Goal: Information Seeking & Learning: Check status

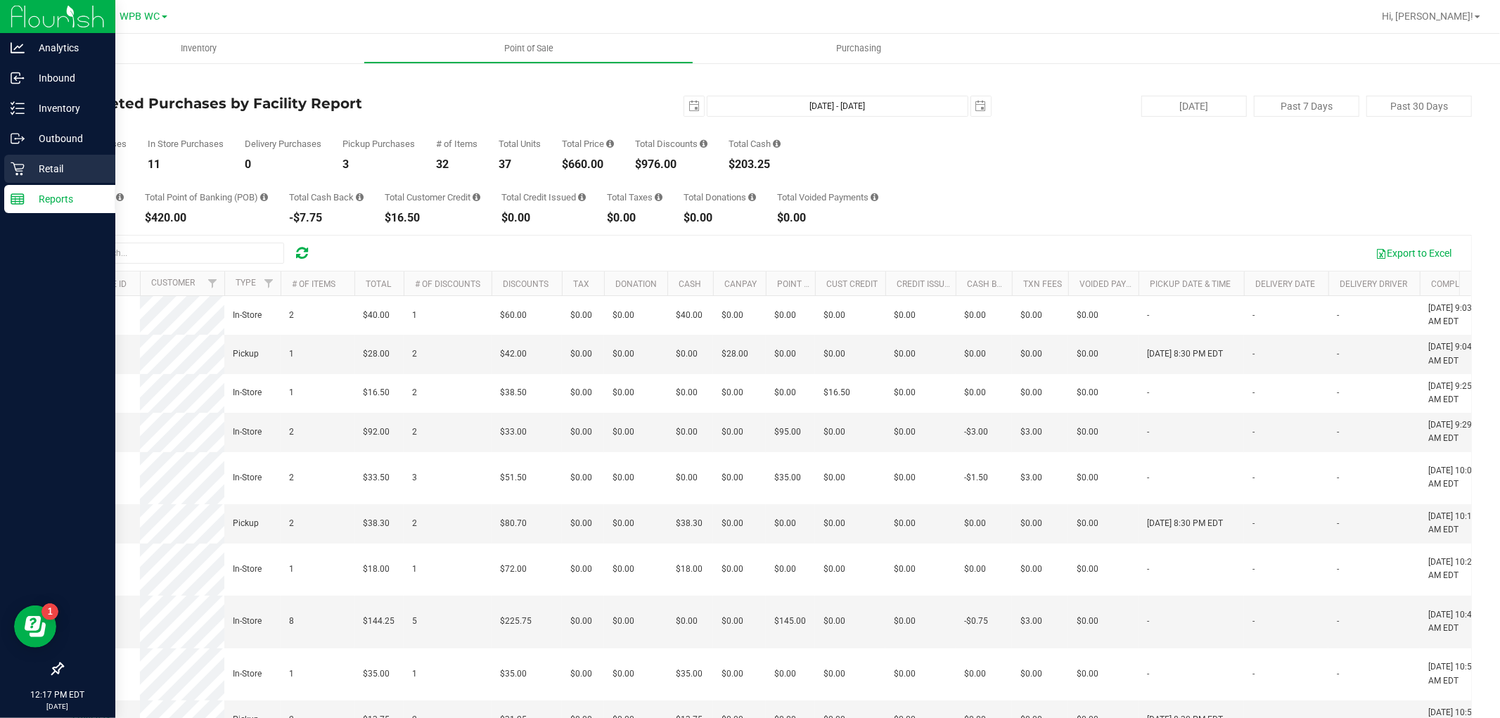
click at [55, 162] on p "Retail" at bounding box center [67, 168] width 84 height 17
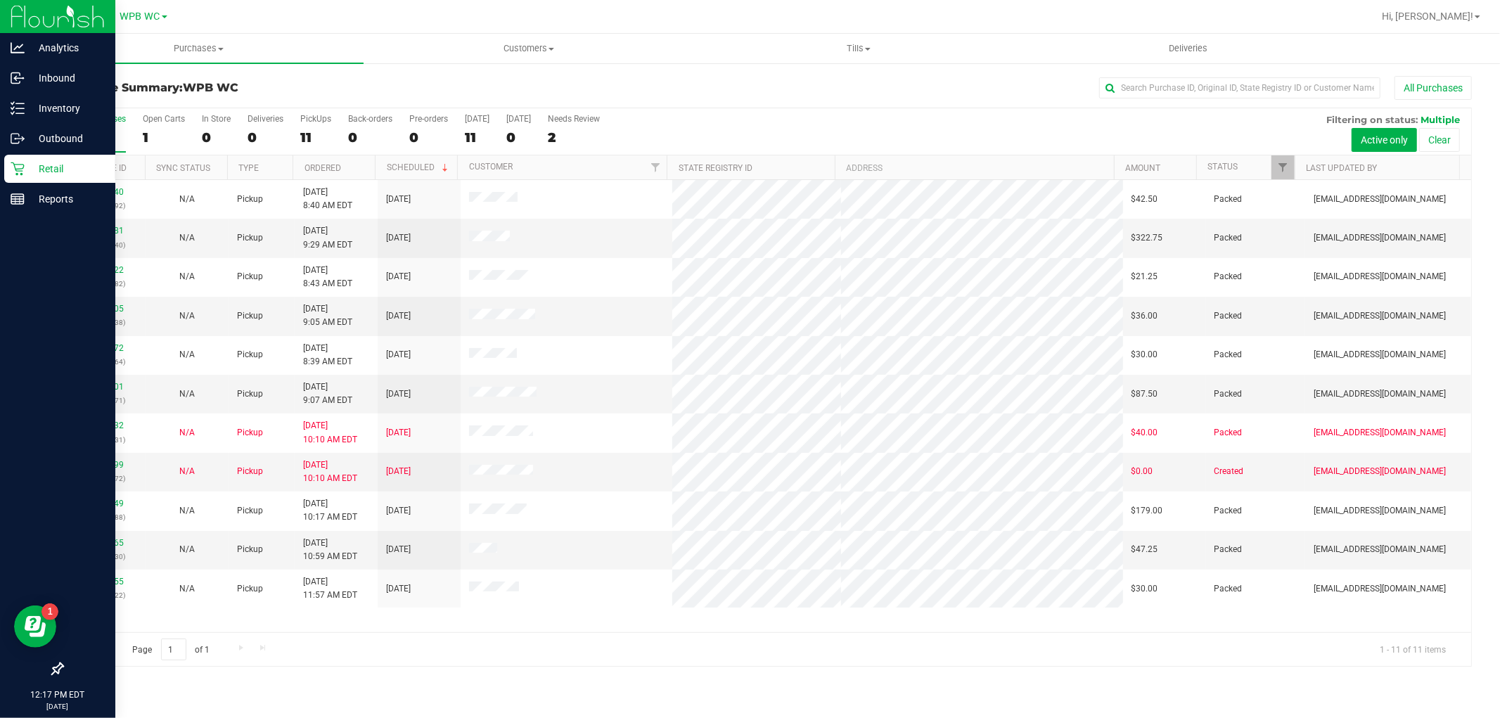
click at [359, 615] on div "11986140 (326488592) N/A Pickup [DATE] 8:40 AM EDT 9/22/2025 $42.50 Packed [EMA…" at bounding box center [767, 406] width 1409 height 452
click at [23, 200] on icon at bounding box center [18, 199] width 14 height 14
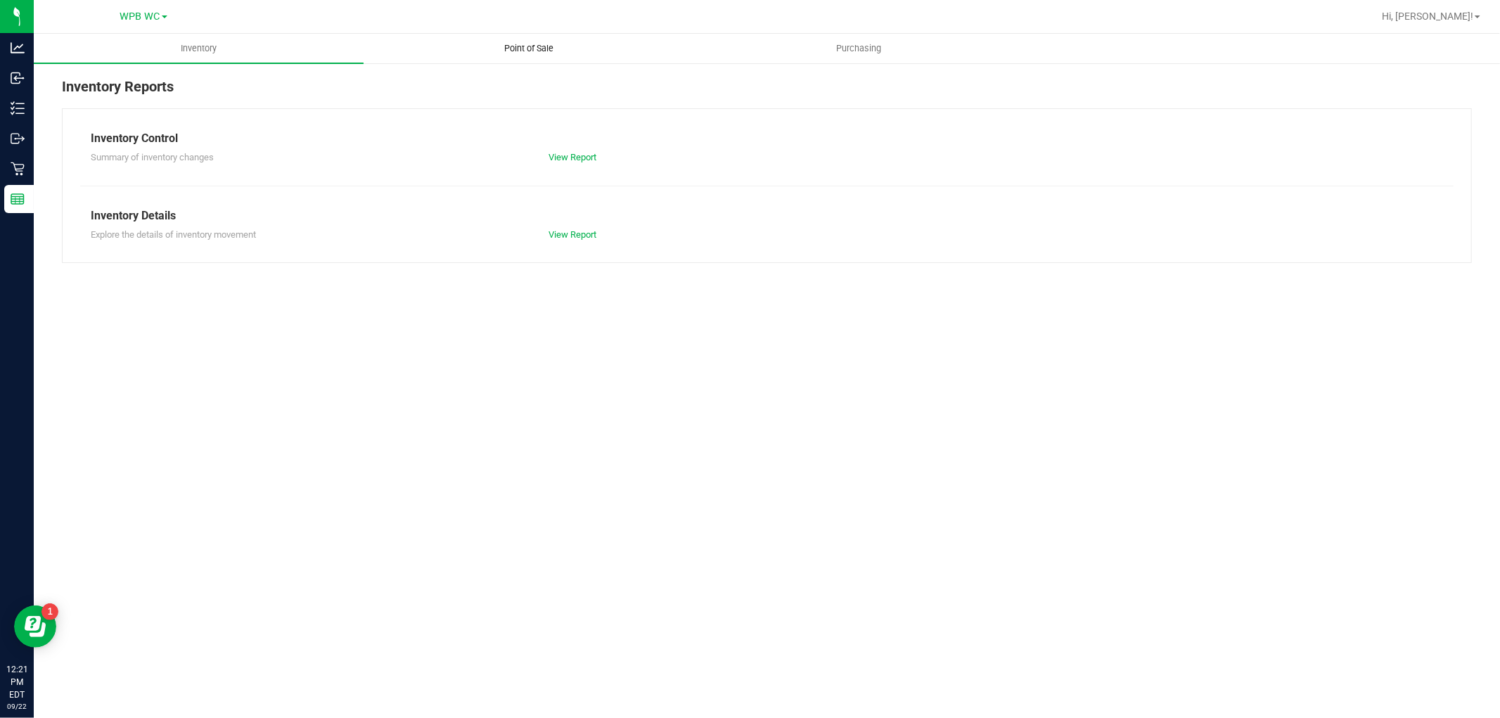
click at [519, 42] on span "Point of Sale" at bounding box center [528, 48] width 87 height 13
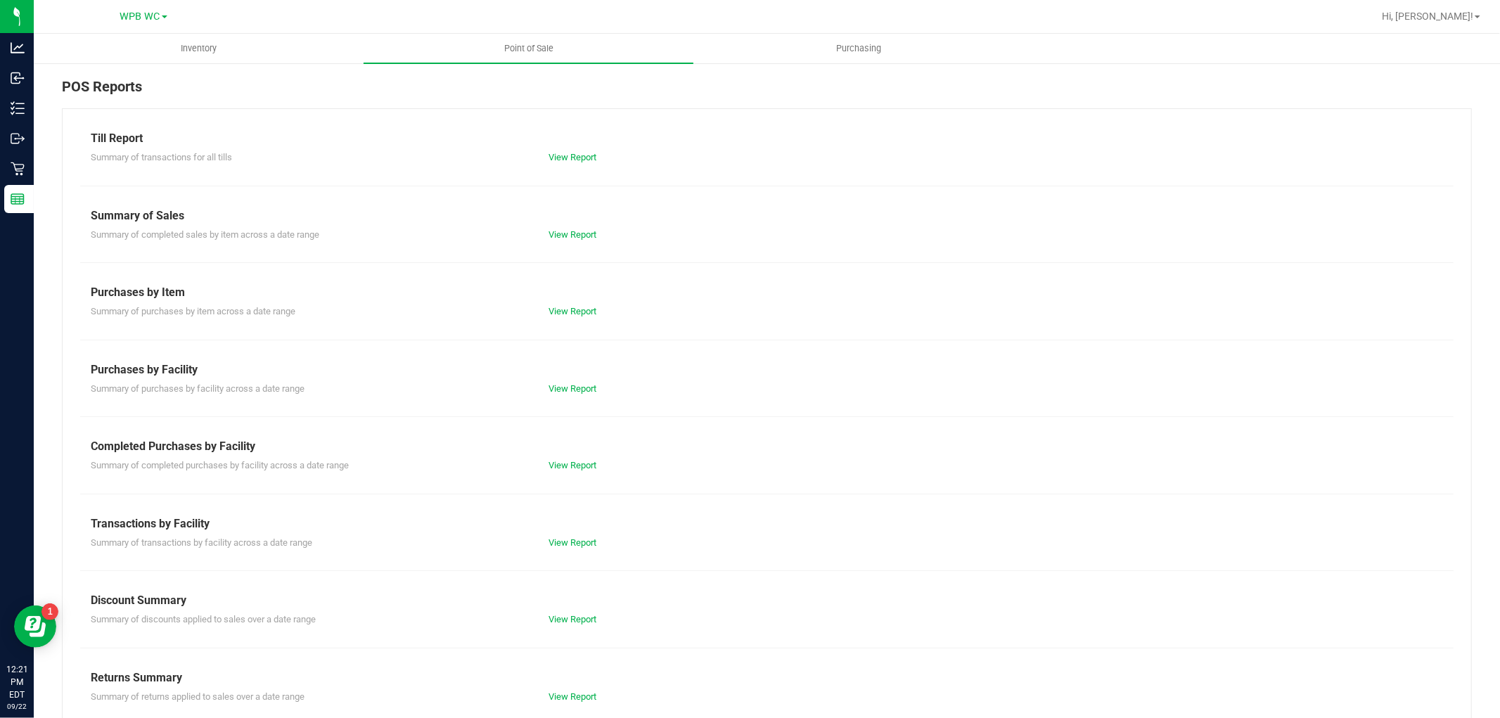
click at [563, 483] on div "Till Report Summary of transactions for all tills View Report Summary of Sales …" at bounding box center [767, 416] width 1410 height 617
click at [563, 472] on div "View Report" at bounding box center [652, 466] width 229 height 14
click at [563, 468] on link "View Report" at bounding box center [573, 465] width 48 height 11
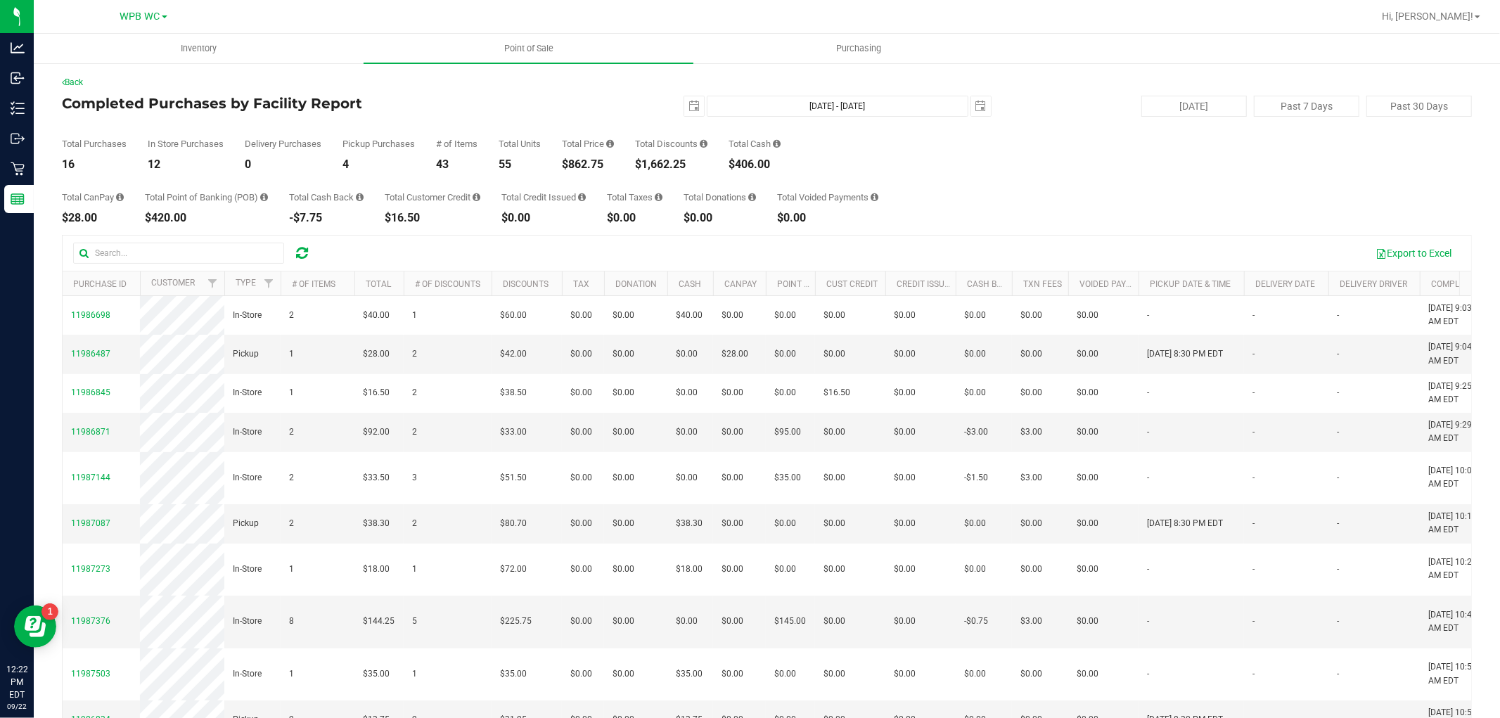
click at [967, 181] on div "Total CanPay $28.00 Total Point of Banking (POB) $420.00 Total Cash Back -$7.75…" at bounding box center [767, 196] width 1410 height 53
